Goal: Complete application form

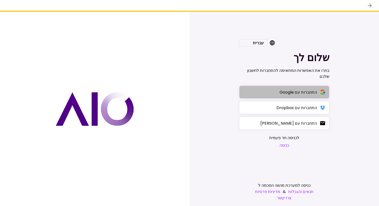
click at [281, 90] on div "התחברות עם Google" at bounding box center [299, 92] width 38 height 6
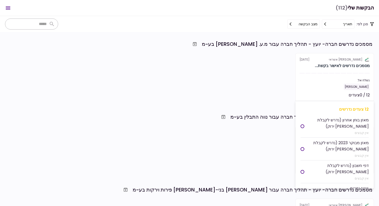
click at [322, 70] on section "אלטשולר שחם אשראי [DATE] מסמכים נדרשים לאישור בקשת... נשלח אל: [PERSON_NAME] 12…" at bounding box center [335, 77] width 79 height 49
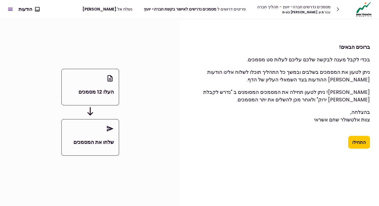
click at [357, 147] on button "התחילו" at bounding box center [359, 142] width 22 height 13
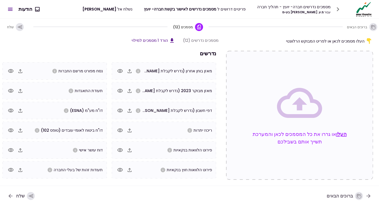
click at [345, 135] on button "העלו" at bounding box center [341, 135] width 11 height 8
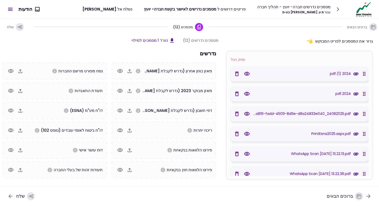
click at [248, 73] on icon "button" at bounding box center [247, 74] width 6 height 6
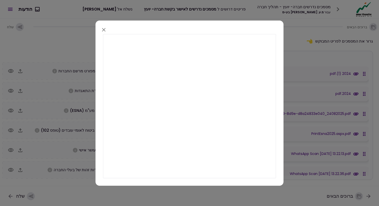
click at [104, 29] on icon "button" at bounding box center [104, 30] width 6 height 6
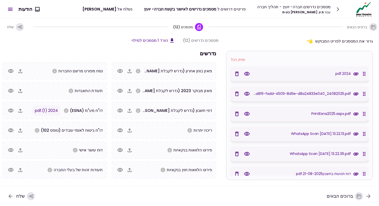
click at [247, 93] on icon "button" at bounding box center [247, 94] width 6 height 6
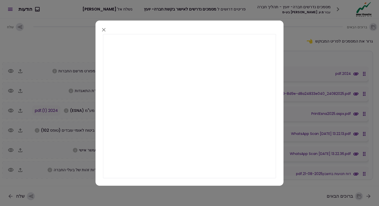
click at [105, 29] on icon "button" at bounding box center [104, 30] width 4 height 4
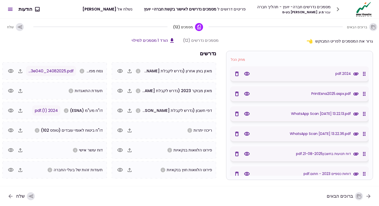
click at [11, 70] on icon "button" at bounding box center [11, 71] width 6 height 4
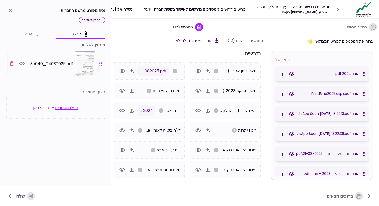
click at [82, 58] on img at bounding box center [85, 63] width 20 height 25
click at [22, 65] on icon "button" at bounding box center [22, 64] width 6 height 4
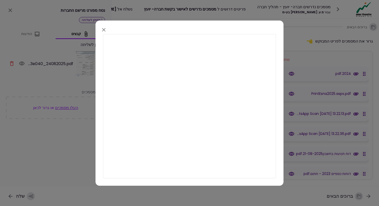
click at [103, 28] on icon "button" at bounding box center [104, 30] width 6 height 6
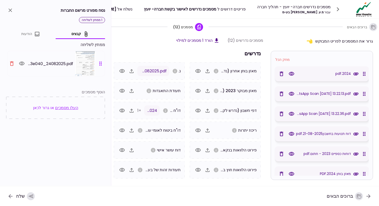
click at [11, 9] on icon "close" at bounding box center [10, 10] width 6 height 6
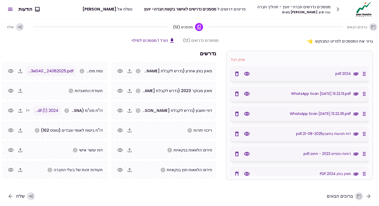
click at [248, 92] on icon "button" at bounding box center [247, 94] width 6 height 6
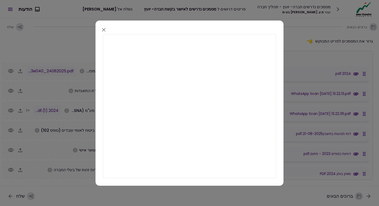
click at [104, 28] on icon "button" at bounding box center [104, 30] width 6 height 6
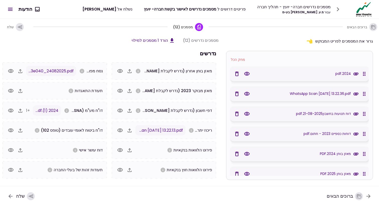
click at [250, 95] on icon "button" at bounding box center [247, 94] width 6 height 4
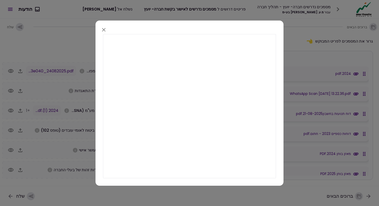
click at [102, 30] on icon "button" at bounding box center [104, 30] width 6 height 6
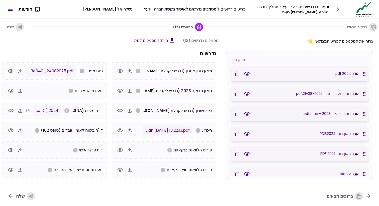
click at [248, 93] on icon "button" at bounding box center [247, 94] width 6 height 4
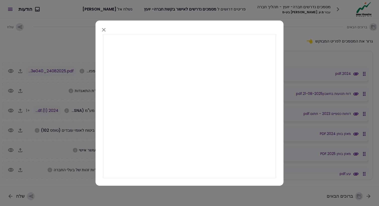
click at [103, 29] on icon "button" at bounding box center [104, 30] width 4 height 4
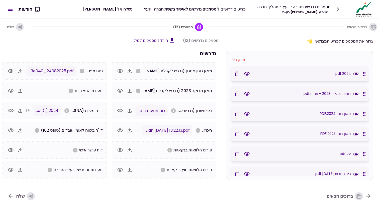
click at [122, 130] on icon "button" at bounding box center [120, 131] width 6 height 6
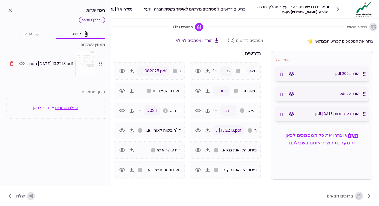
click at [290, 92] on icon "button" at bounding box center [292, 94] width 6 height 4
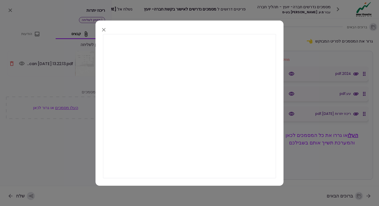
click at [106, 28] on icon "button" at bounding box center [104, 30] width 6 height 6
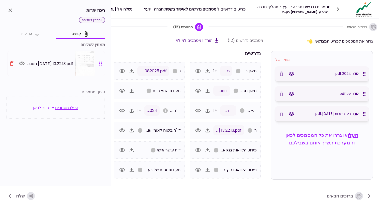
click at [293, 113] on icon "button" at bounding box center [292, 114] width 6 height 4
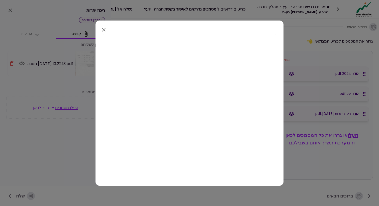
click at [104, 31] on icon "button" at bounding box center [104, 30] width 6 height 6
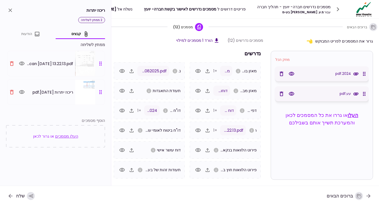
click at [23, 197] on div "שלח" at bounding box center [25, 196] width 19 height 8
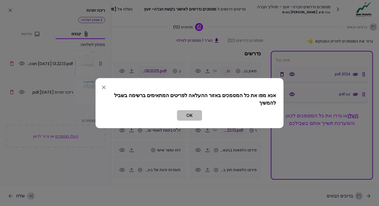
click at [193, 118] on button "OK" at bounding box center [189, 115] width 25 height 11
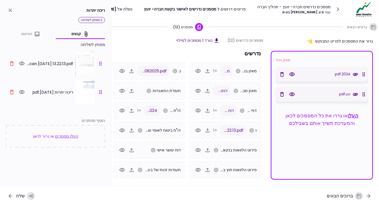
click at [291, 73] on icon "button" at bounding box center [293, 75] width 6 height 4
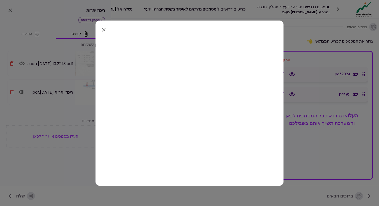
click at [102, 28] on icon "button" at bounding box center [104, 30] width 6 height 6
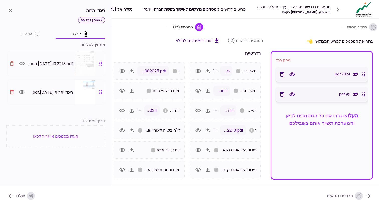
click at [283, 75] on icon "button" at bounding box center [282, 74] width 6 height 6
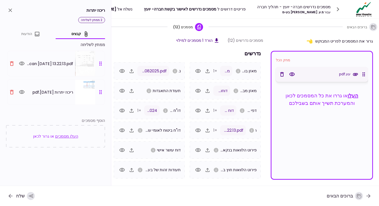
click at [283, 75] on icon "button" at bounding box center [282, 74] width 6 height 6
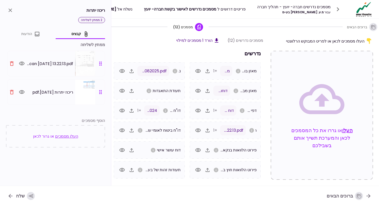
click at [34, 197] on icon "button" at bounding box center [31, 197] width 6 height 6
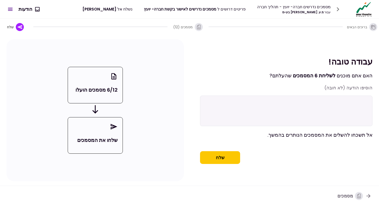
click at [223, 161] on button "שלח" at bounding box center [220, 158] width 40 height 13
